Goal: Transaction & Acquisition: Purchase product/service

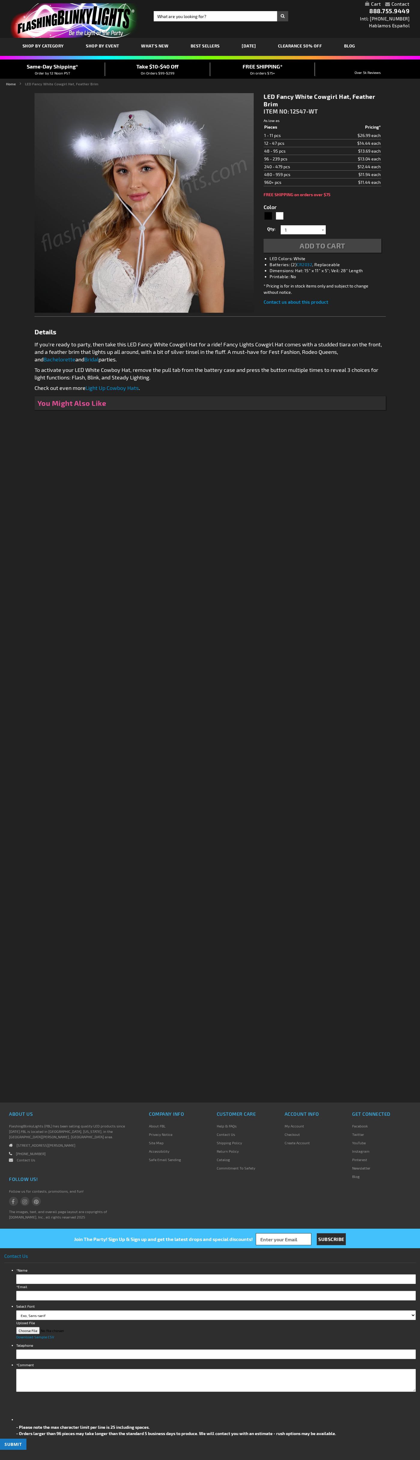
type input "5646"
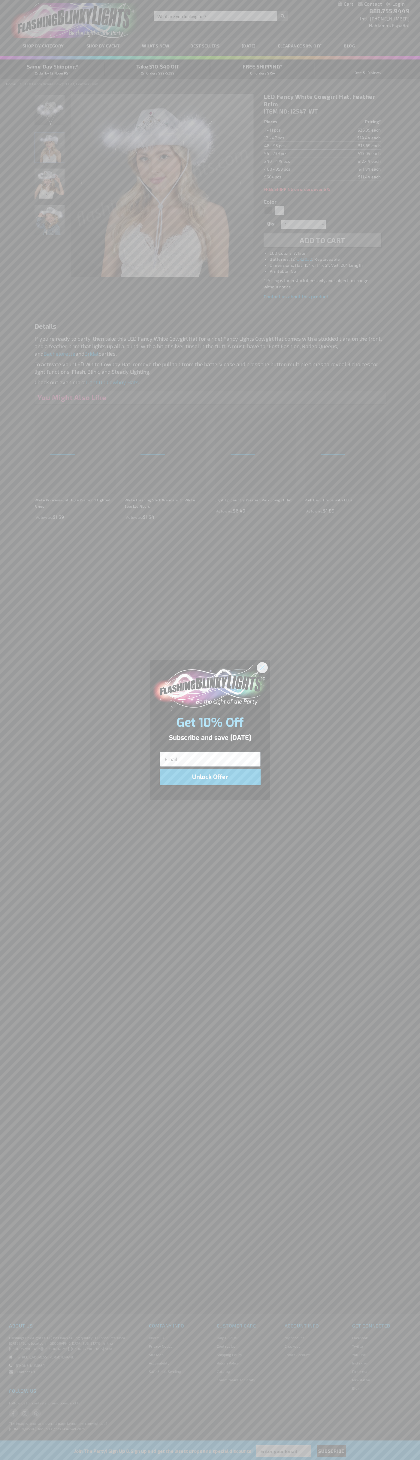
click at [263, 667] on icon "Close dialog" at bounding box center [262, 667] width 4 height 4
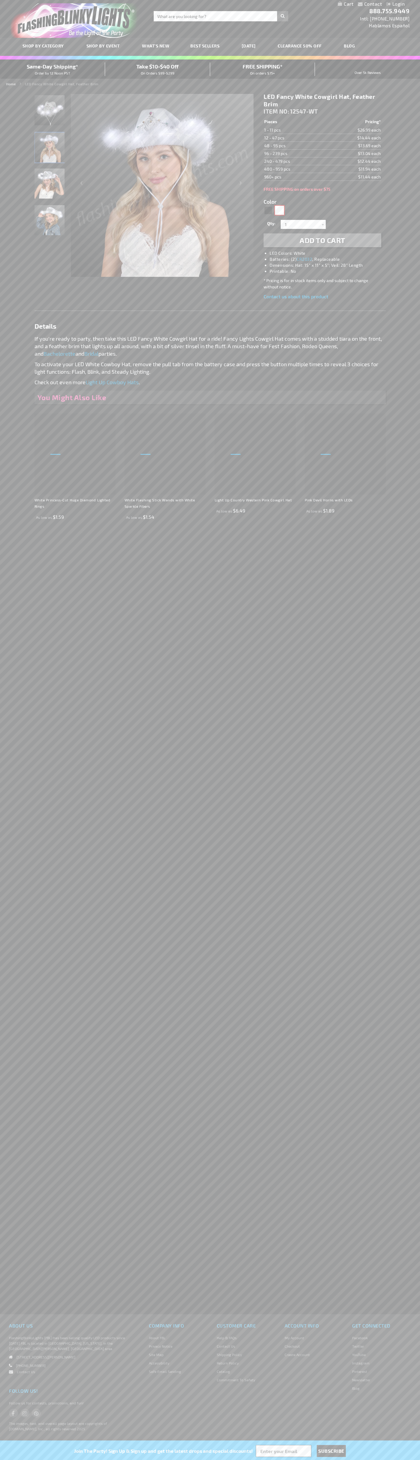
click at [280, 210] on div "White" at bounding box center [279, 210] width 9 height 9
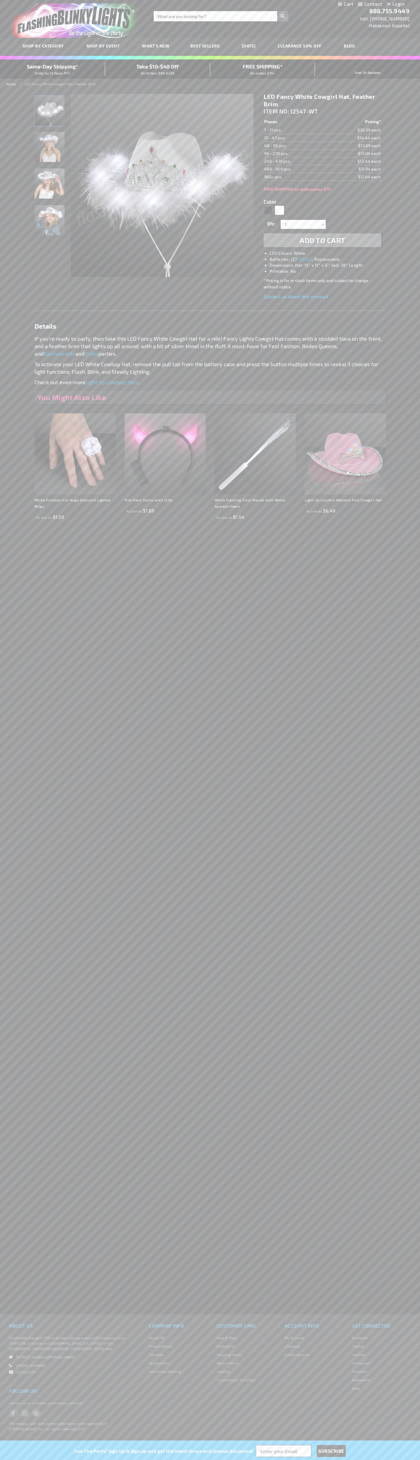
click at [323, 240] on span "Add to Cart" at bounding box center [323, 240] width 46 height 9
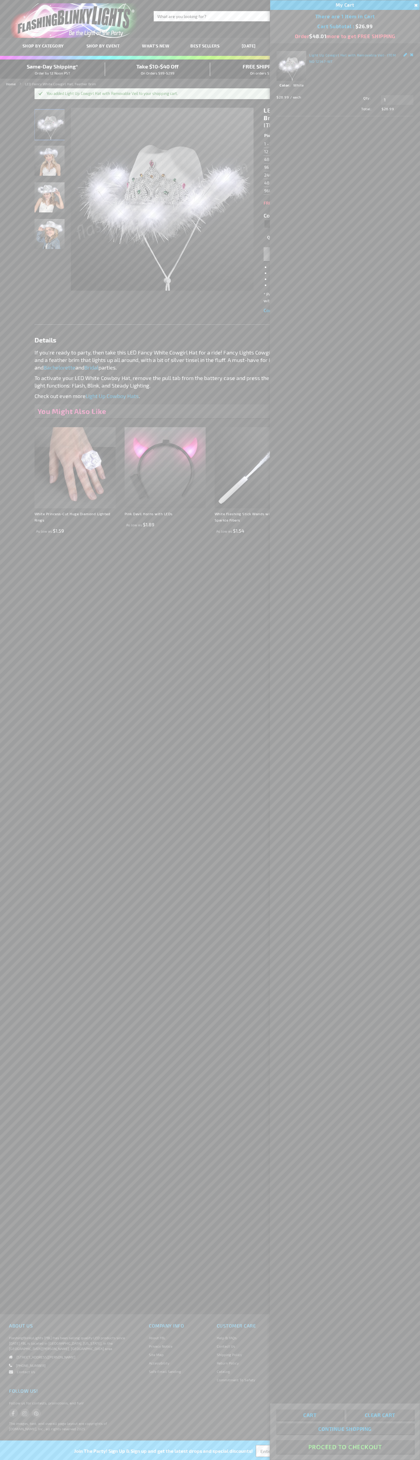
click at [345, 1447] on button "Proceed To Checkout" at bounding box center [345, 1447] width 138 height 14
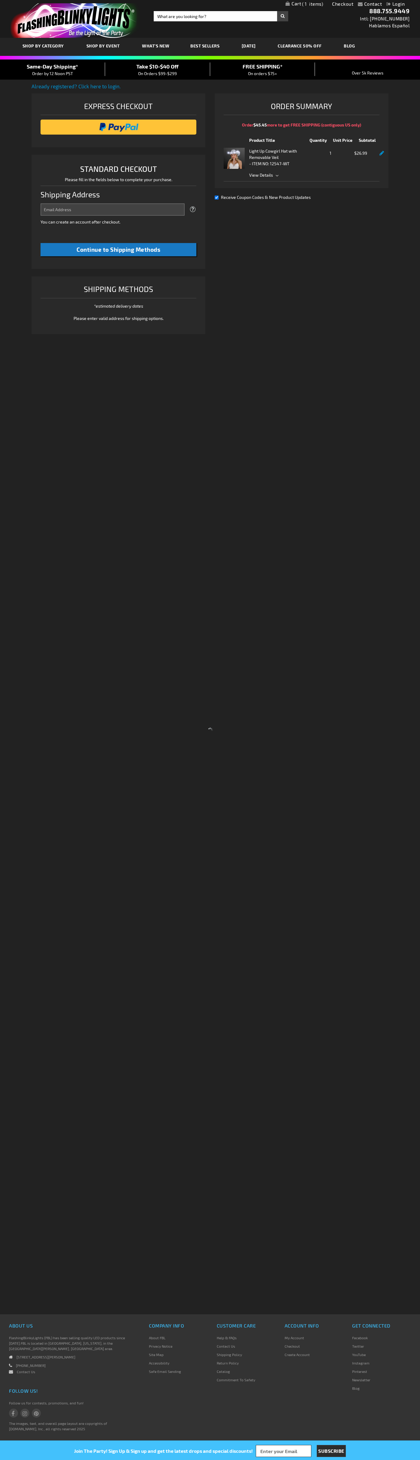
select select "US"
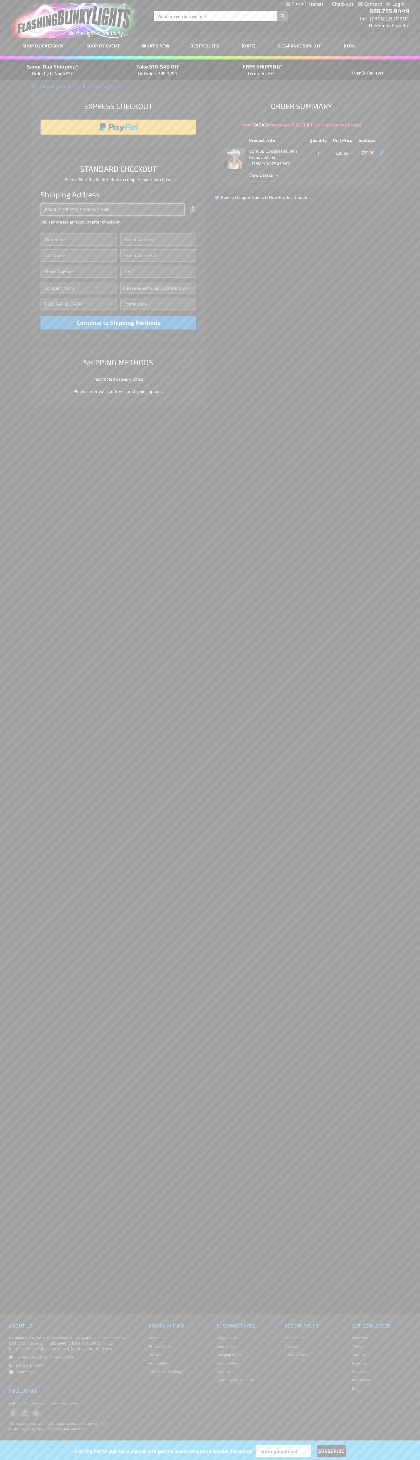
type input "johnsmith005@storebotmail.joonix.net"
type input "John"
type input "201 Colorado St"
type input "First floor"
type input "austin"
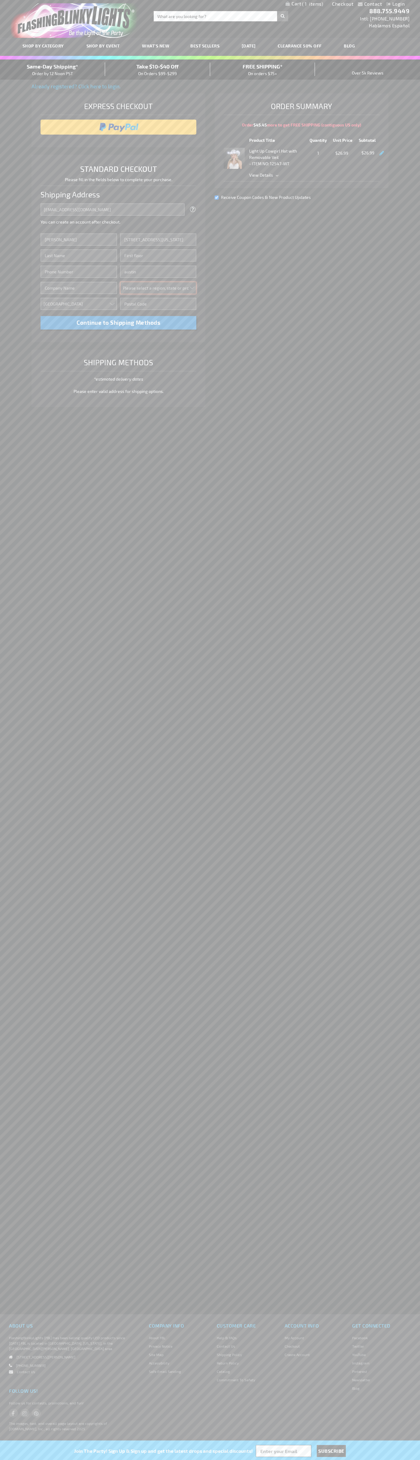
select select "57"
type input "78701"
type input "Smith"
type input "6502530000"
type input "John Smith"
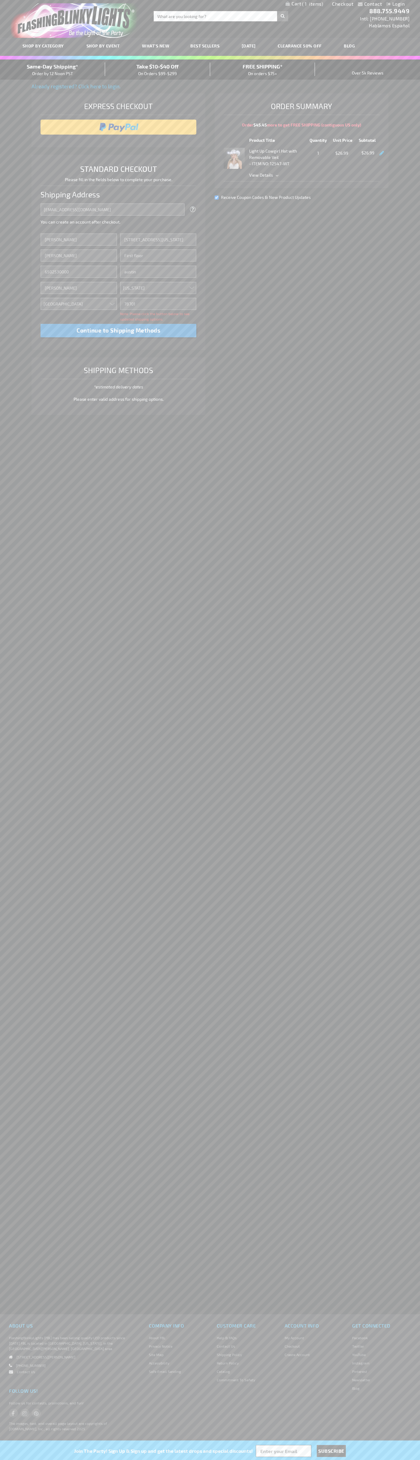
click at [53, 70] on div "Same-Day Shipping* Order by 12 Noon PST" at bounding box center [52, 69] width 105 height 14
click at [119, 127] on input "image" at bounding box center [119, 127] width 150 height 12
